Goal: Task Accomplishment & Management: Manage account settings

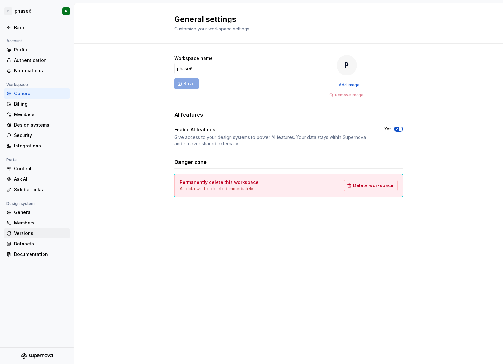
click at [26, 235] on div "Versions" at bounding box center [40, 233] width 53 height 6
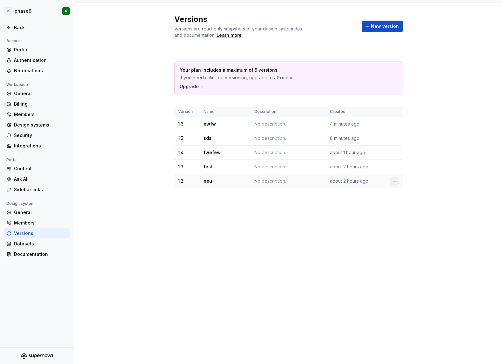
click at [395, 181] on html "P phase6 R Back Account Profile Authentication Notifications Workspace General …" at bounding box center [251, 182] width 503 height 364
click at [414, 208] on div "Delete version" at bounding box center [422, 206] width 41 height 6
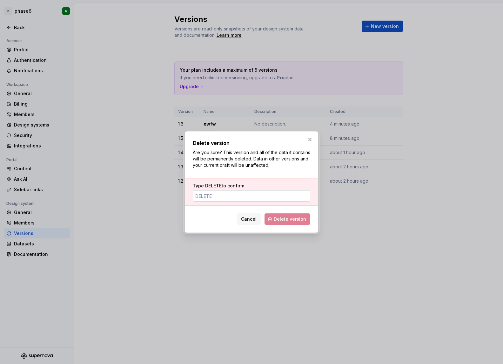
click at [268, 195] on input "Type DELETE to confirm" at bounding box center [251, 195] width 117 height 11
type input "DELETE"
click at [298, 221] on span "Delete version" at bounding box center [290, 219] width 32 height 6
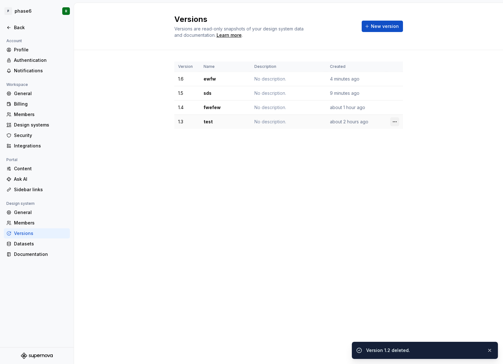
click at [394, 125] on html "P phase6 R Back Account Profile Authentication Notifications Workspace General …" at bounding box center [251, 182] width 503 height 364
click at [410, 148] on div "Delete version" at bounding box center [422, 147] width 41 height 6
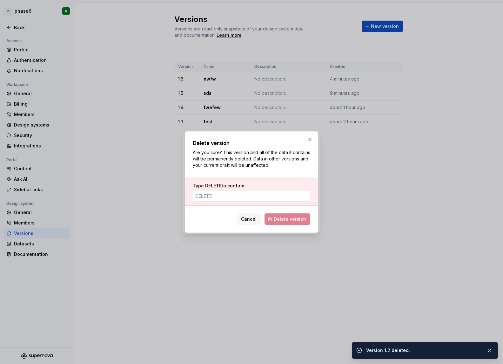
click at [251, 205] on div "Type DELETE to confirm" at bounding box center [251, 192] width 133 height 27
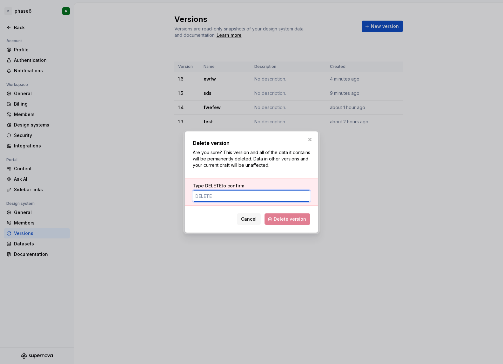
click at [259, 197] on input "Type DELETE to confirm" at bounding box center [251, 195] width 117 height 11
paste input "DELETE"
type input "DELETE"
click at [277, 214] on button "Delete version" at bounding box center [287, 219] width 46 height 11
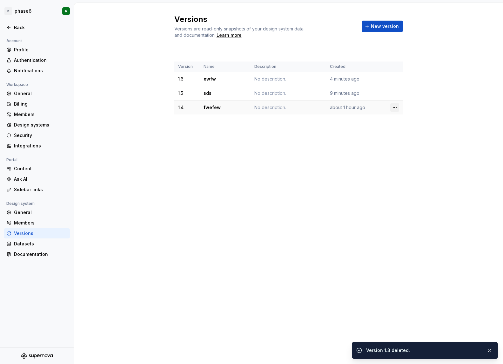
click at [395, 107] on html "P phase6 R Back Account Profile Authentication Notifications Workspace General …" at bounding box center [251, 182] width 503 height 364
click at [407, 131] on div "Delete version" at bounding box center [422, 133] width 41 height 6
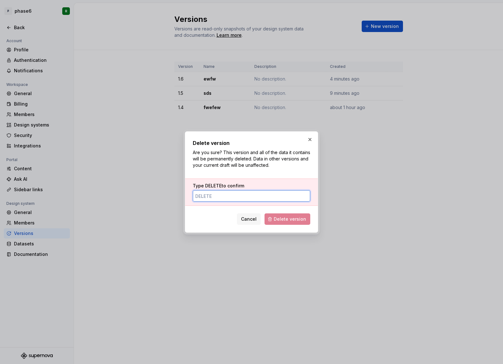
click at [257, 199] on input "Type DELETE to confirm" at bounding box center [251, 195] width 117 height 11
paste input "DELETE"
type input "DELETE"
click at [283, 218] on span "Delete version" at bounding box center [290, 219] width 32 height 6
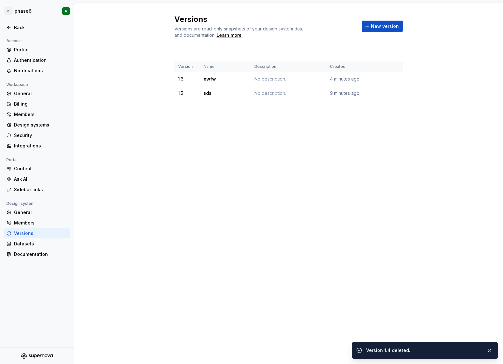
drag, startPoint x: 147, startPoint y: 170, endPoint x: 147, endPoint y: 159, distance: 11.4
click at [147, 170] on div "Versions Versions are read-only snapshots of your design system data and docume…" at bounding box center [288, 183] width 429 height 361
click at [147, 141] on div "Versions Versions are read-only snapshots of your design system data and docume…" at bounding box center [288, 183] width 429 height 361
click at [131, 150] on div "Versions Versions are read-only snapshots of your design system data and docume…" at bounding box center [288, 183] width 429 height 361
click at [133, 166] on div "Versions Versions are read-only snapshots of your design system data and docume…" at bounding box center [288, 183] width 429 height 361
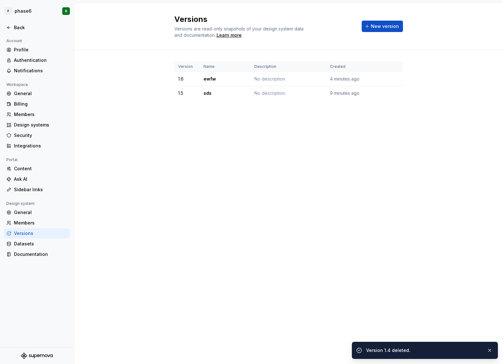
click at [141, 158] on div "Versions Versions are read-only snapshots of your design system data and docume…" at bounding box center [288, 183] width 429 height 361
click at [114, 156] on div "Versions Versions are read-only snapshots of your design system data and docume…" at bounding box center [288, 183] width 429 height 361
click at [131, 163] on div "Versions Versions are read-only snapshots of your design system data and docume…" at bounding box center [288, 183] width 429 height 361
click at [131, 144] on div "Versions Versions are read-only snapshots of your design system data and docume…" at bounding box center [288, 183] width 429 height 361
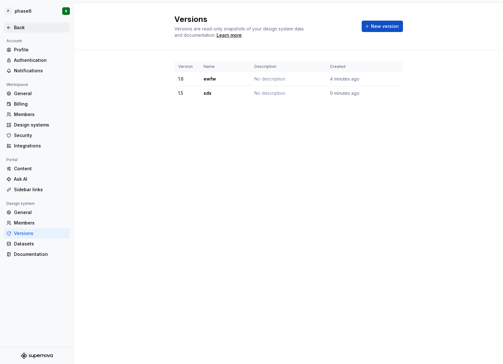
click at [9, 28] on icon at bounding box center [8, 27] width 5 height 5
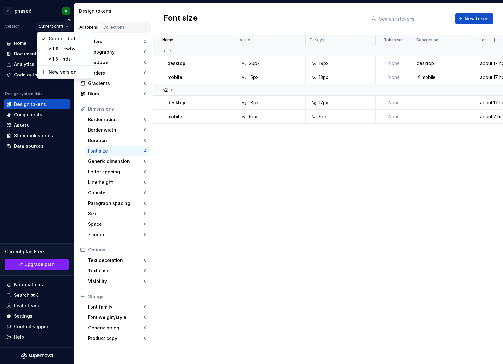
click at [66, 25] on html "P phase6 R Version Current draft Home Documentation Analytics Code automation D…" at bounding box center [251, 182] width 503 height 364
click at [58, 73] on div "New version" at bounding box center [69, 72] width 41 height 6
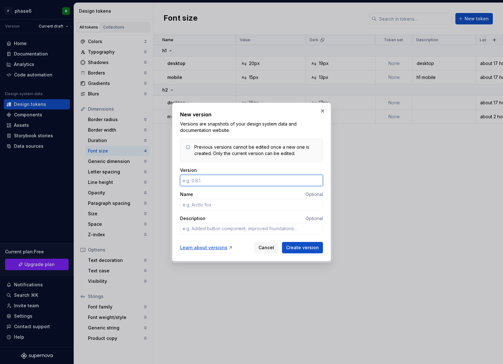
click at [194, 177] on input "Version" at bounding box center [251, 180] width 143 height 11
type textarea "*"
type input "1.7"
click at [200, 206] on input "Name" at bounding box center [251, 204] width 143 height 11
type textarea "*"
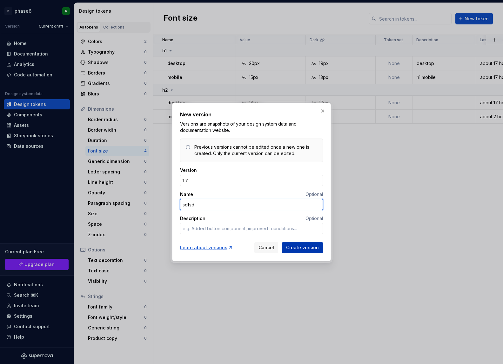
type input "sdfsd"
click at [301, 251] on span "Create version" at bounding box center [302, 248] width 33 height 6
type textarea "*"
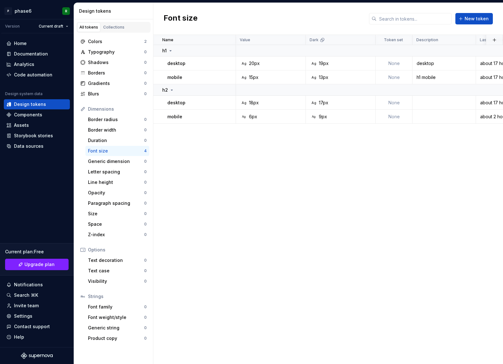
click at [303, 210] on div "Name Value Dark Token set Description Last updated h1 desktop Ag 20px Ag 19px N…" at bounding box center [327, 199] width 349 height 329
click at [235, 206] on div "Name Value Dark Token set Description Last updated h1 desktop Ag 20px Ag 19px N…" at bounding box center [327, 199] width 349 height 329
click at [287, 205] on div "Name Value Dark Token set Description Last updated h1 desktop Ag 20px Ag 19px N…" at bounding box center [327, 199] width 349 height 329
click at [212, 228] on div "Name Value Dark Token set Description Last updated h1 desktop Ag 20px Ag 19px N…" at bounding box center [327, 199] width 349 height 329
click at [34, 74] on div "Code automation" at bounding box center [33, 75] width 38 height 6
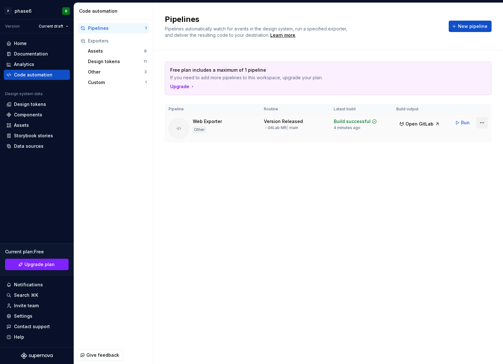
click at [483, 124] on html "P phase6 R Version Current draft Home Documentation Analytics Code automation D…" at bounding box center [251, 182] width 503 height 364
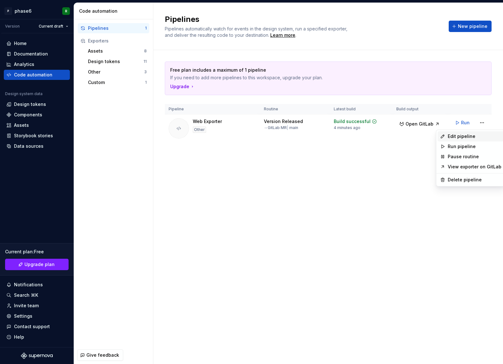
click at [472, 138] on div "Edit pipeline" at bounding box center [474, 136] width 54 height 6
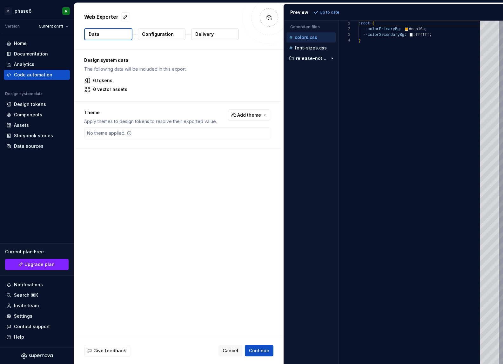
click at [203, 36] on p "Delivery" at bounding box center [204, 34] width 18 height 6
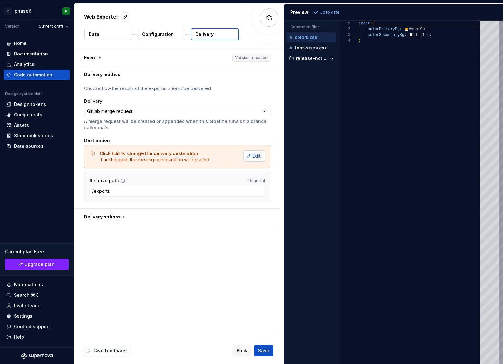
click at [255, 156] on span "Edit" at bounding box center [256, 156] width 8 height 6
